Goal: Find specific page/section: Find specific page/section

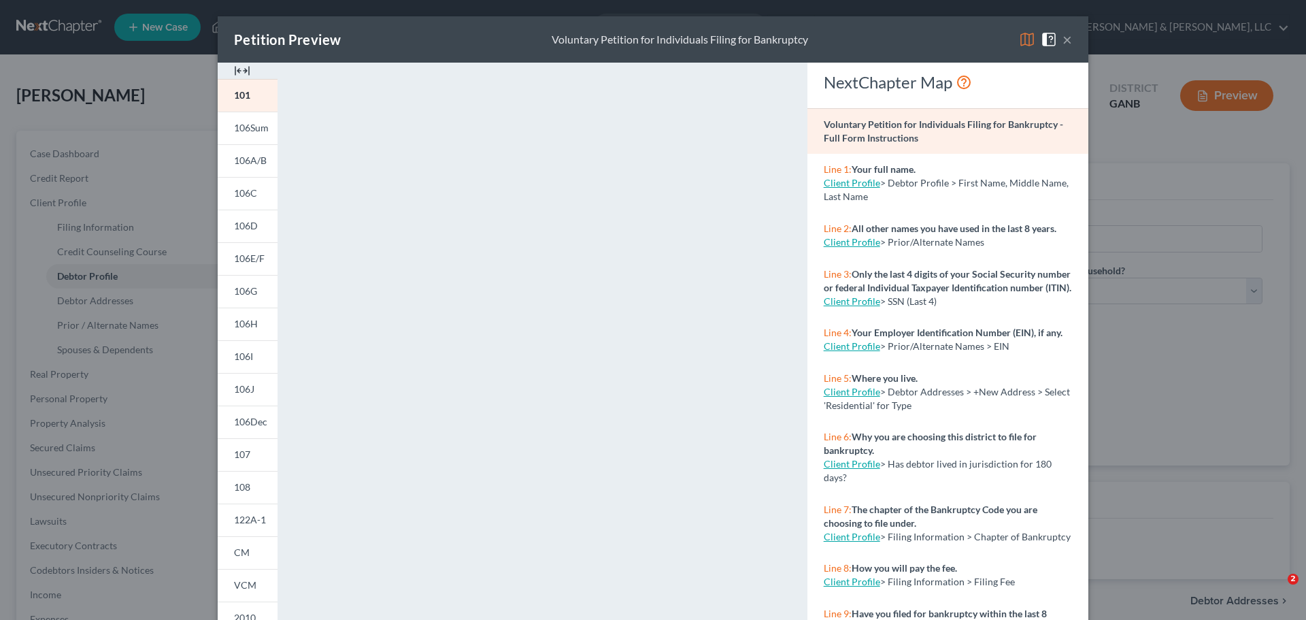
select select "1"
click at [1099, 51] on div "Petition Preview Voluntary Petition for Individuals Filing for Bankruptcy × 101…" at bounding box center [653, 310] width 1306 height 620
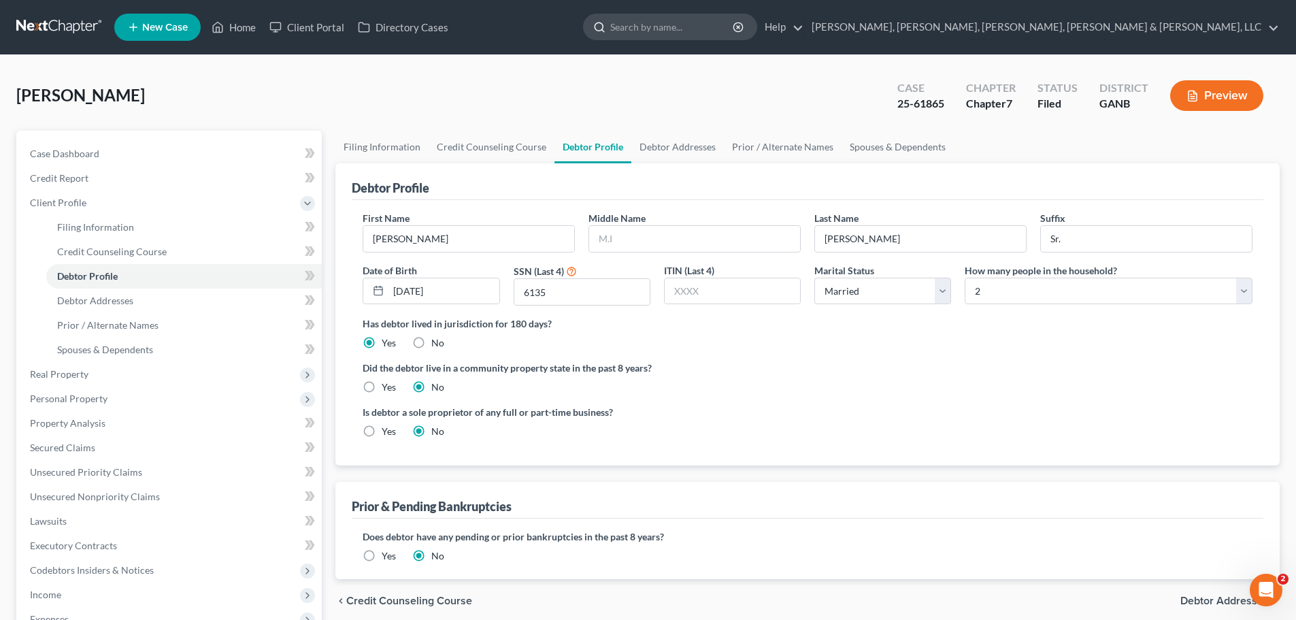
click at [735, 21] on input "search" at bounding box center [672, 26] width 124 height 25
type input "[PERSON_NAME]"
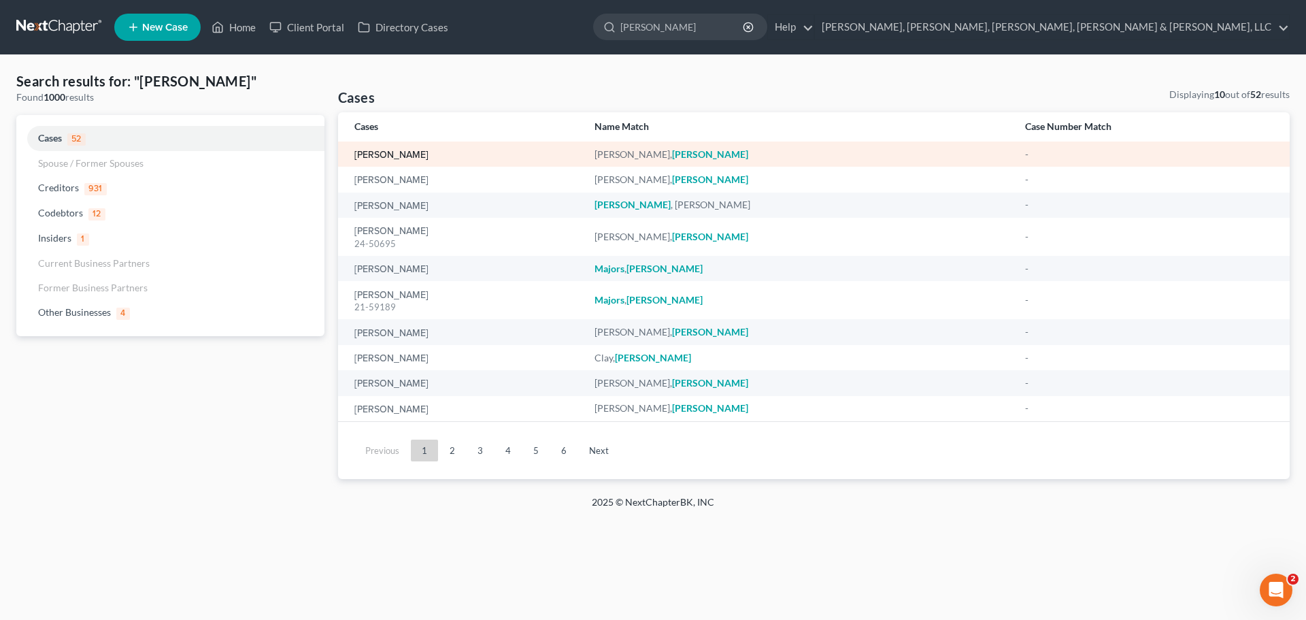
click at [397, 156] on link "[PERSON_NAME]" at bounding box center [391, 155] width 74 height 10
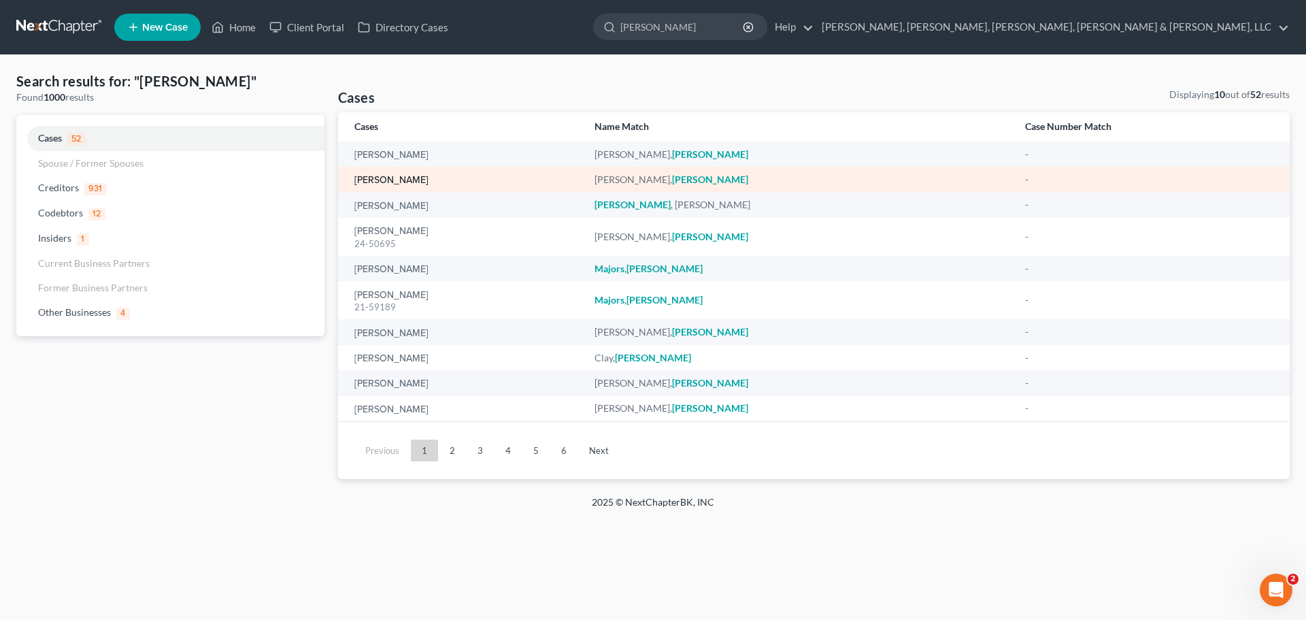
click at [418, 183] on link "[PERSON_NAME]" at bounding box center [391, 181] width 74 height 10
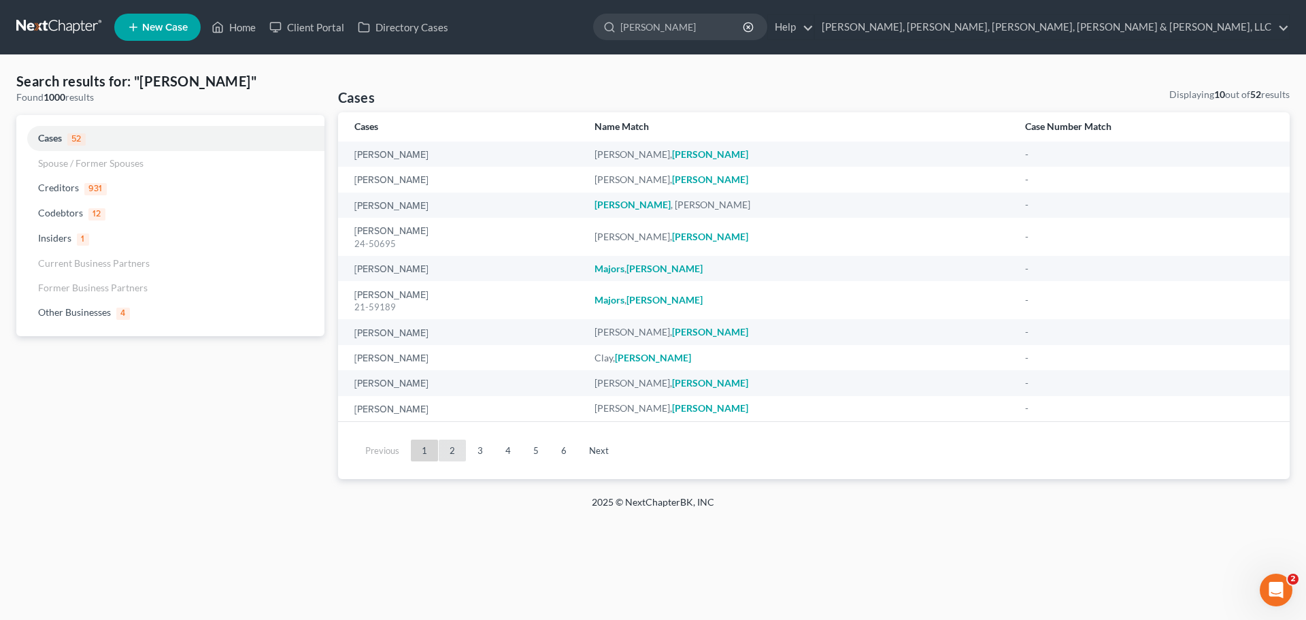
click at [442, 452] on link "2" at bounding box center [452, 450] width 27 height 22
